Goal: Navigation & Orientation: Go to known website

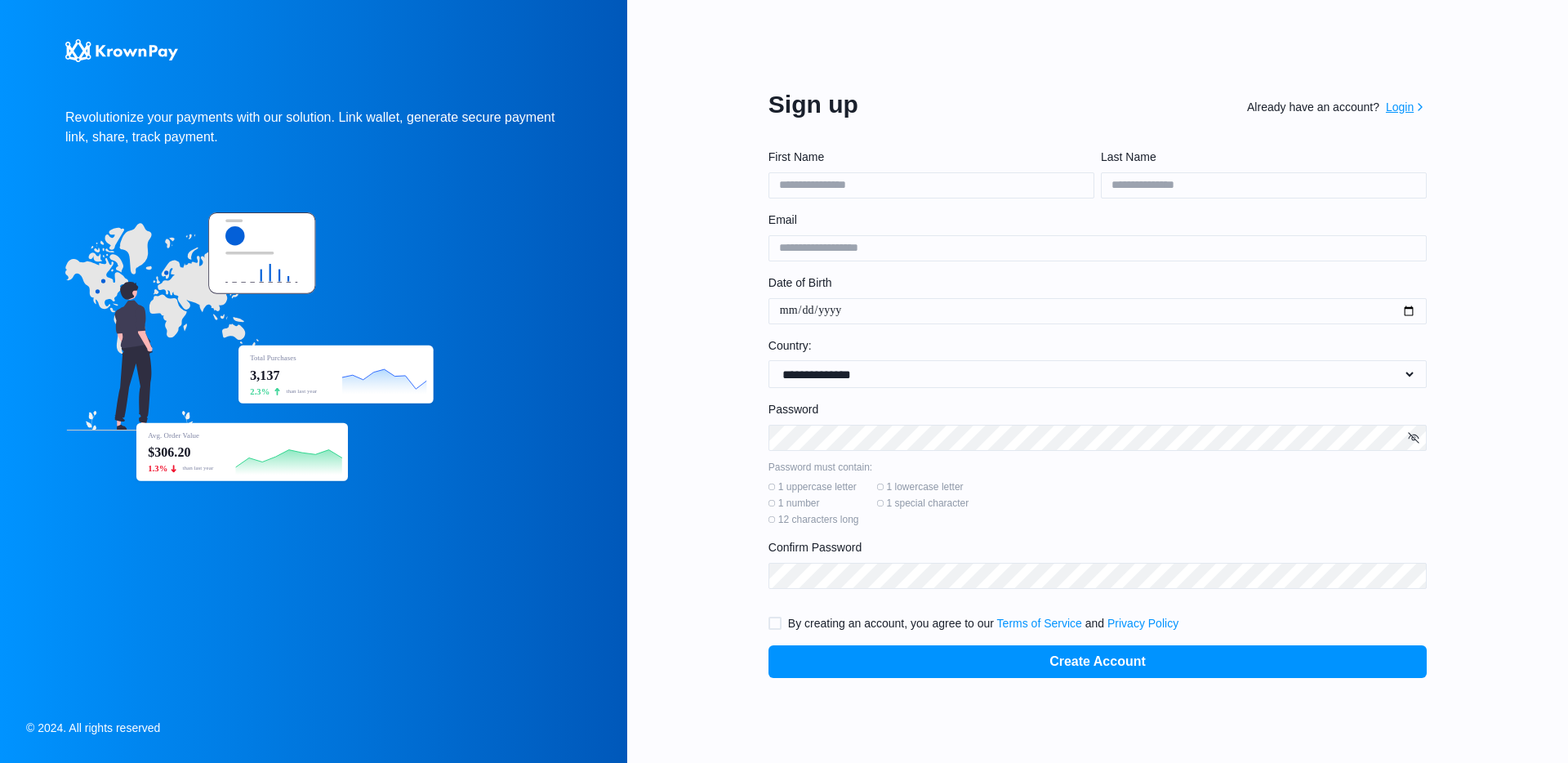
click at [1400, 109] on link "Login" at bounding box center [1399, 107] width 28 height 17
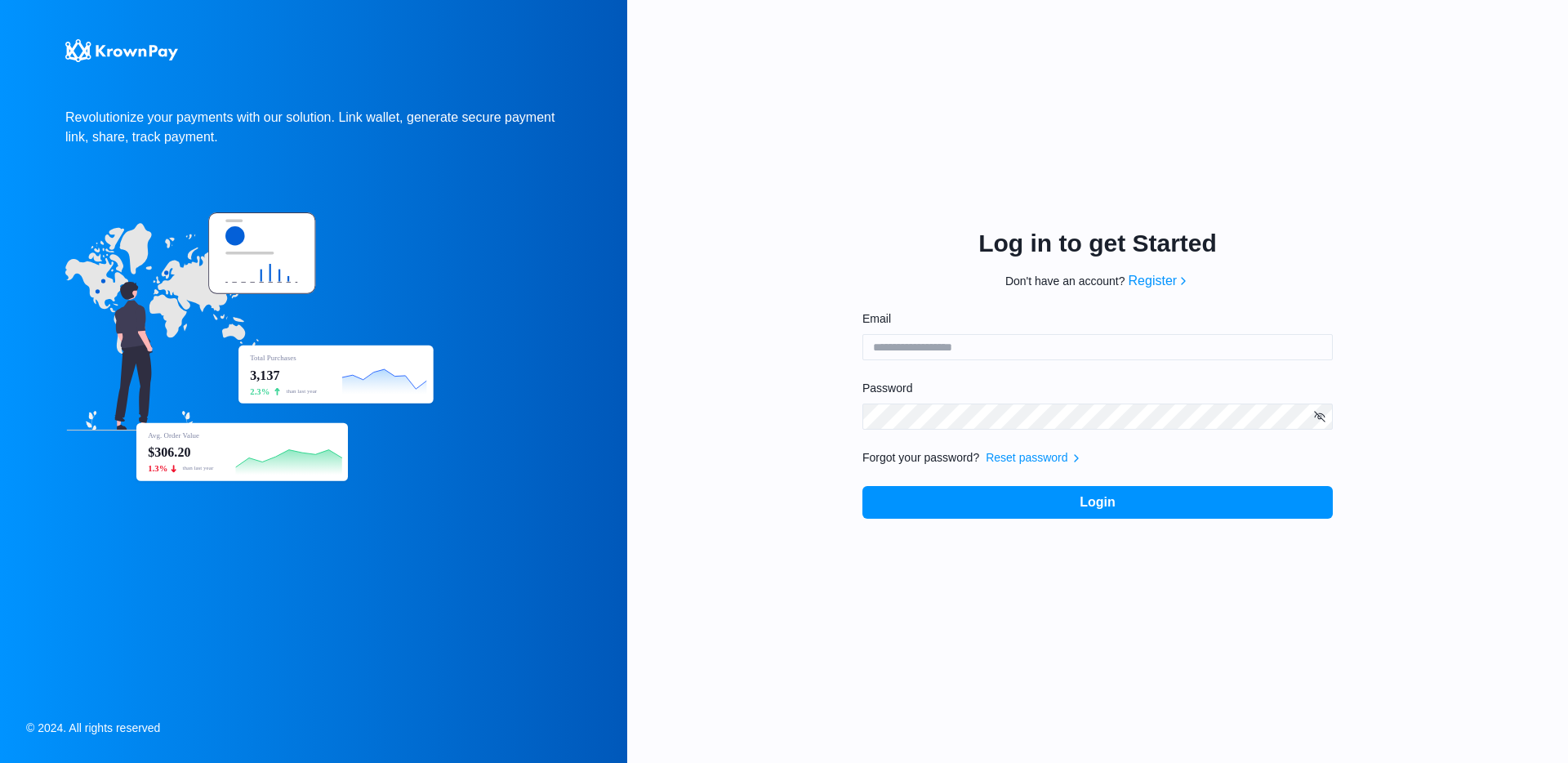
click at [99, 53] on img at bounding box center [122, 51] width 113 height 23
click at [113, 52] on img at bounding box center [122, 51] width 113 height 23
click at [86, 53] on img at bounding box center [122, 51] width 113 height 23
